Goal: Browse casually

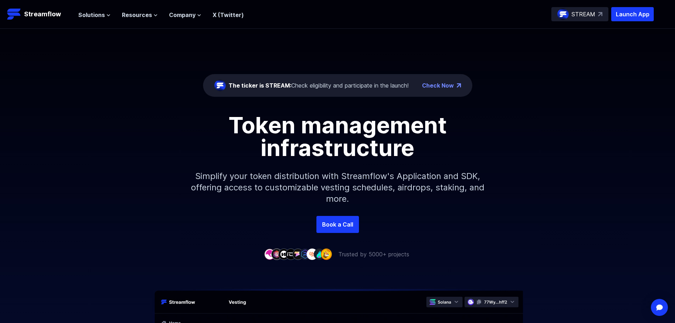
click at [105, 12] on button "Solutions" at bounding box center [94, 15] width 32 height 8
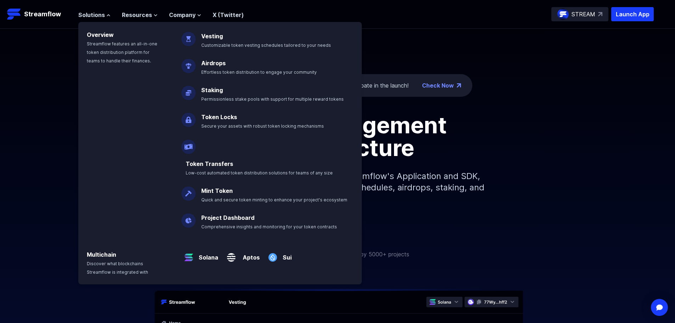
click at [173, 16] on span "Company" at bounding box center [182, 15] width 27 height 8
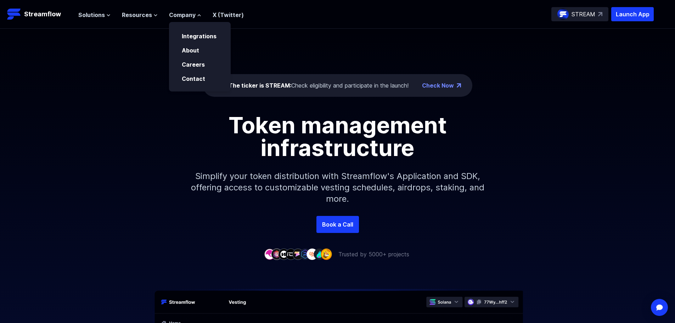
click at [99, 13] on span "Solutions" at bounding box center [91, 15] width 27 height 8
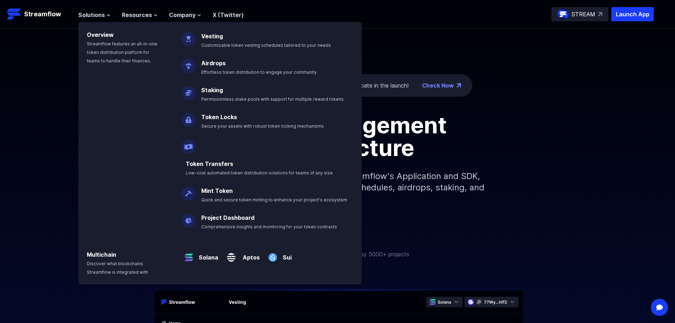
click at [35, 14] on p "Streamflow" at bounding box center [42, 14] width 37 height 10
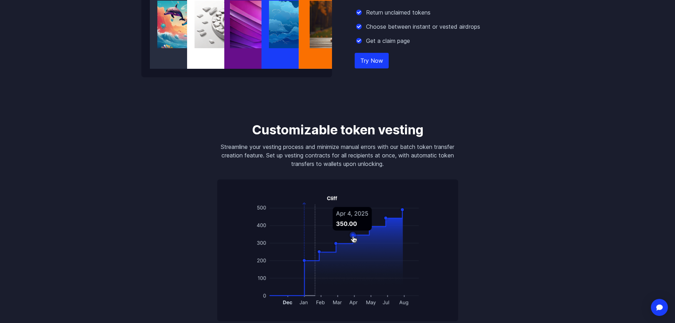
scroll to position [956, 0]
